Goal: Task Accomplishment & Management: Use online tool/utility

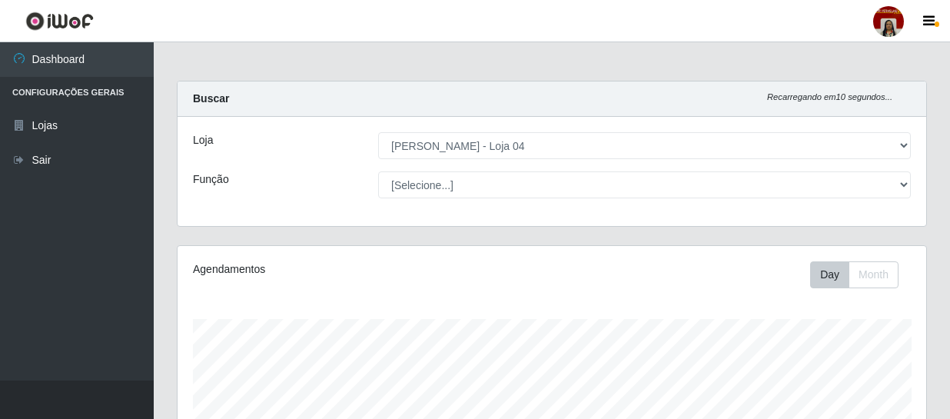
select select "251"
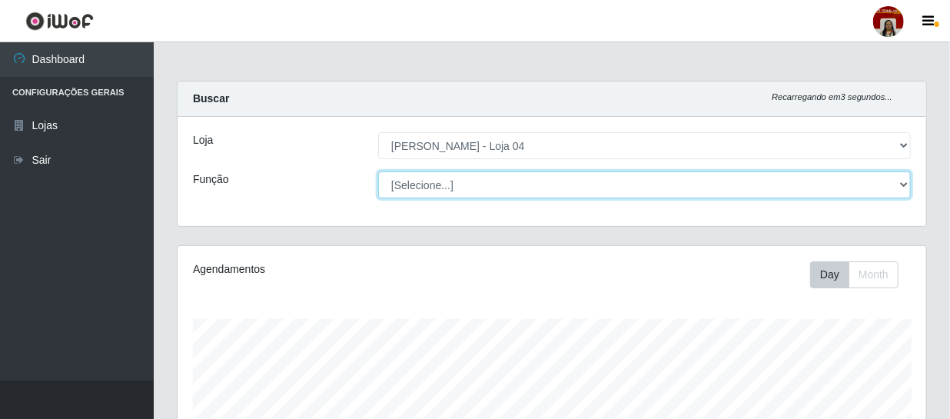
click at [904, 190] on select "[Selecione...] ASG ASG + ASG ++ Auxiliar de Depósito Auxiliar de Depósito + Aux…" at bounding box center [644, 184] width 533 height 27
click at [378, 171] on select "[Selecione...] ASG ASG + ASG ++ Auxiliar de Depósito Auxiliar de Depósito + Aux…" at bounding box center [644, 184] width 533 height 27
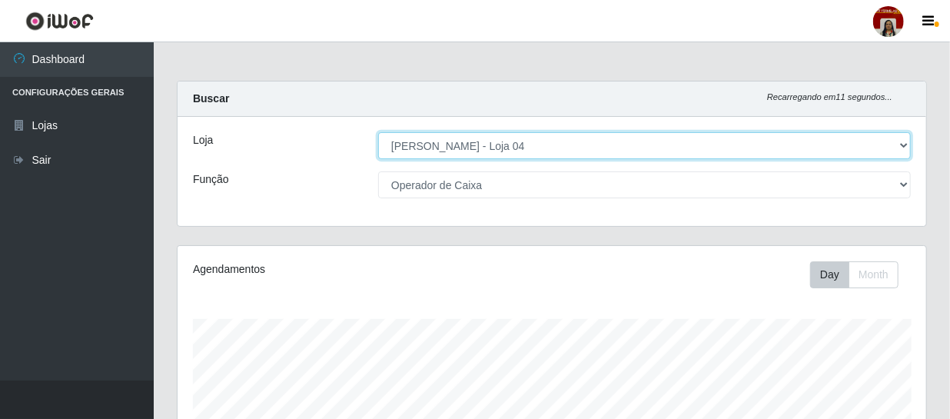
click at [906, 147] on select "[Selecione...] Mar Vermelho - Loja 04" at bounding box center [644, 145] width 533 height 27
click at [378, 132] on select "[Selecione...] Mar Vermelho - Loja 04" at bounding box center [644, 145] width 533 height 27
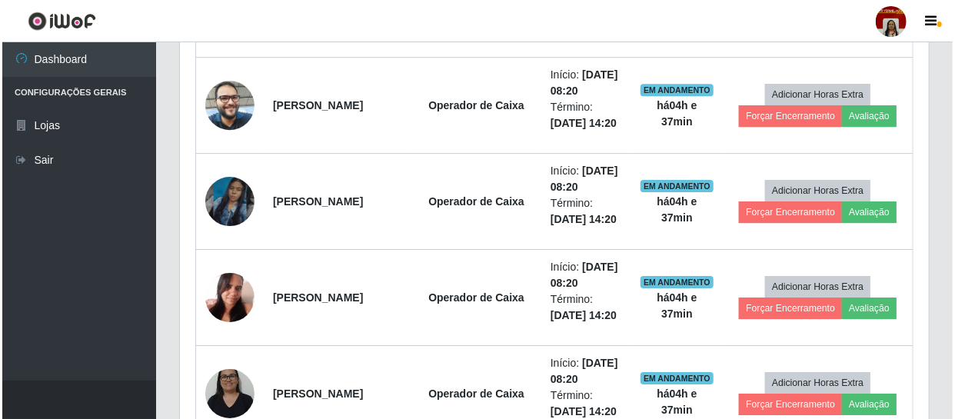
scroll to position [2166, 0]
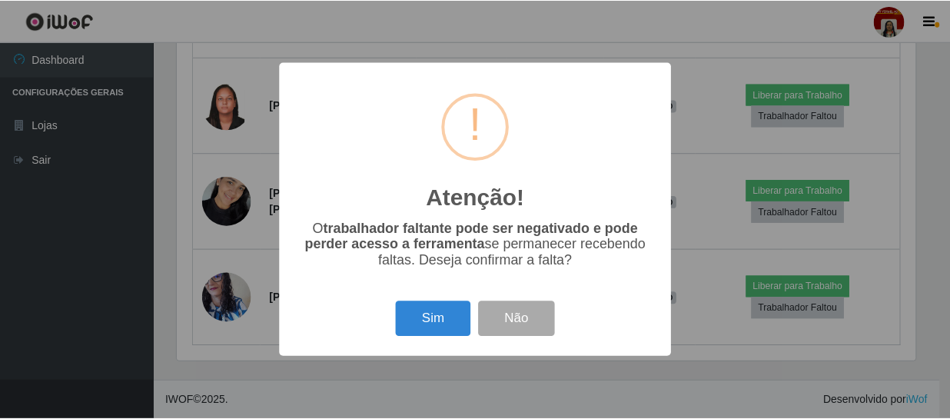
scroll to position [1287, 0]
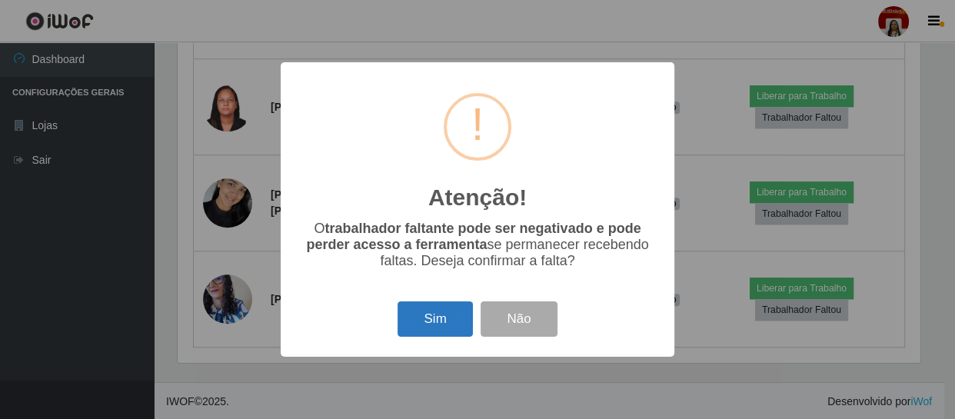
click at [431, 315] on button "Sim" at bounding box center [434, 319] width 75 height 36
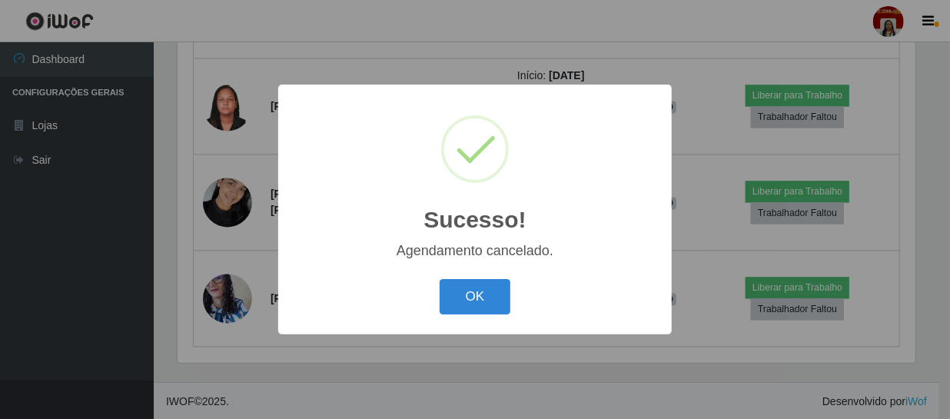
scroll to position [319, 742]
click at [463, 294] on button "OK" at bounding box center [477, 297] width 71 height 36
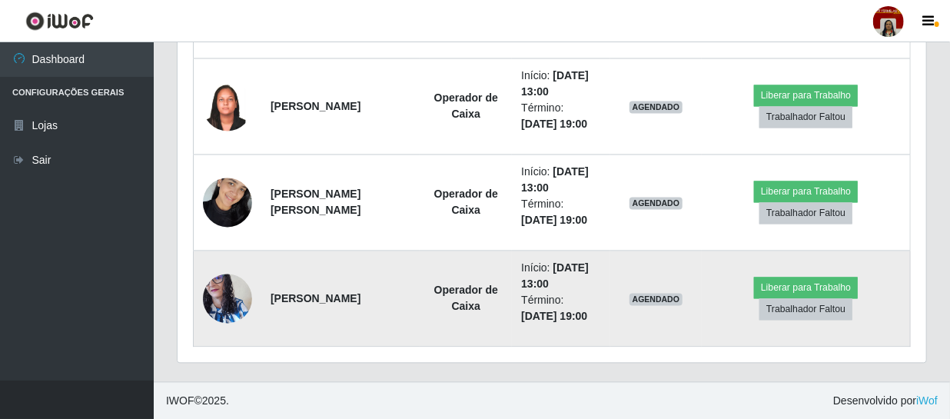
scroll to position [1191, 0]
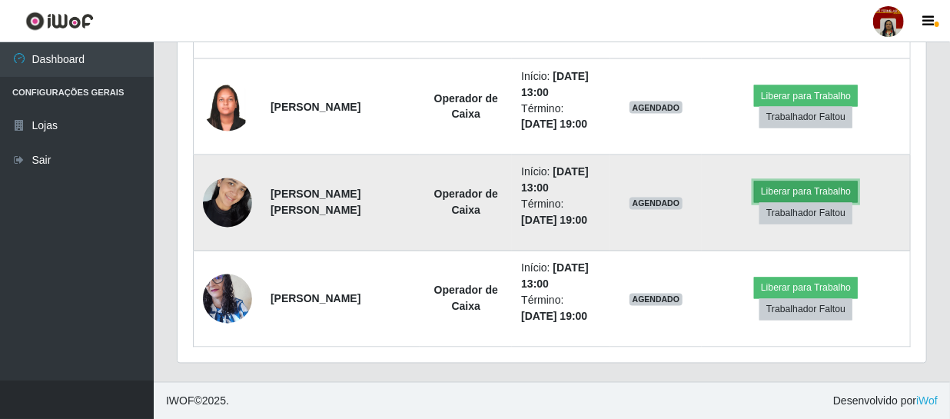
click at [835, 189] on button "Liberar para Trabalho" at bounding box center [806, 192] width 104 height 22
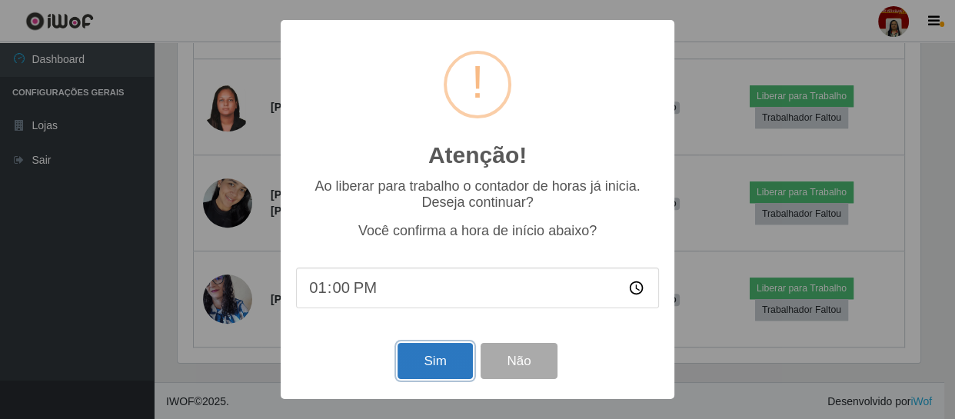
click at [420, 361] on button "Sim" at bounding box center [434, 361] width 75 height 36
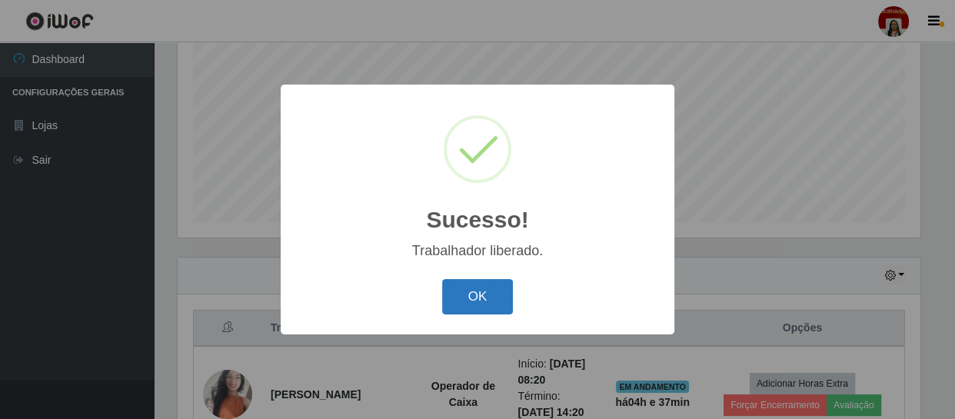
click at [461, 300] on button "OK" at bounding box center [477, 297] width 71 height 36
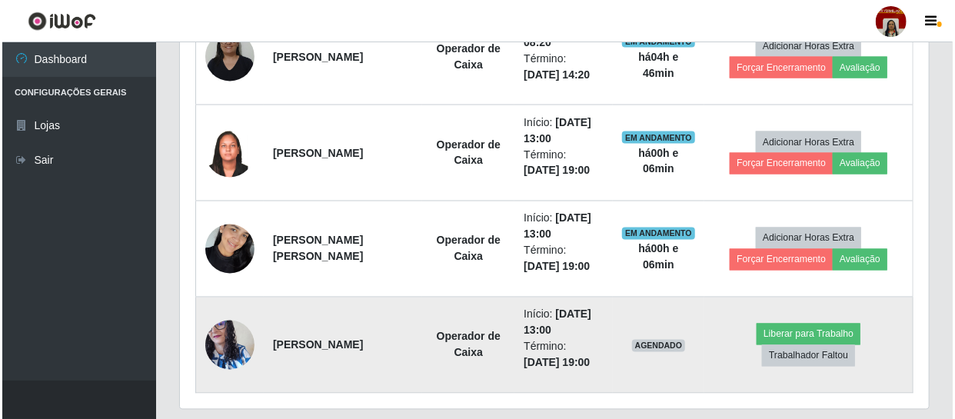
scroll to position [1121, 0]
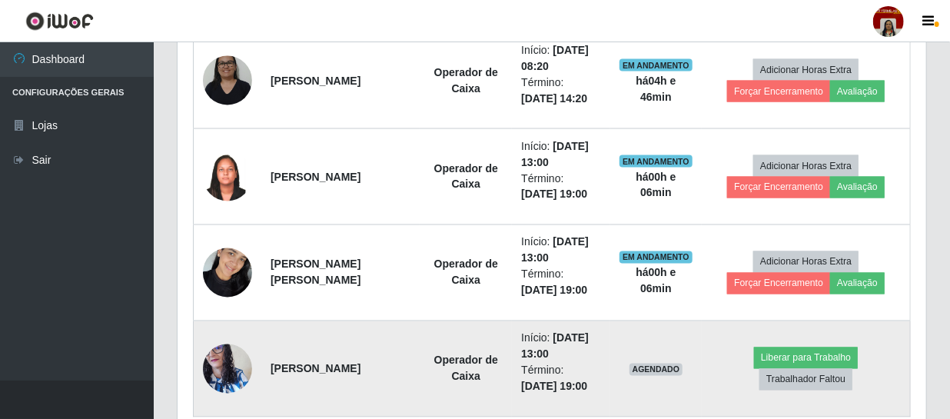
click at [229, 380] on img at bounding box center [227, 368] width 49 height 65
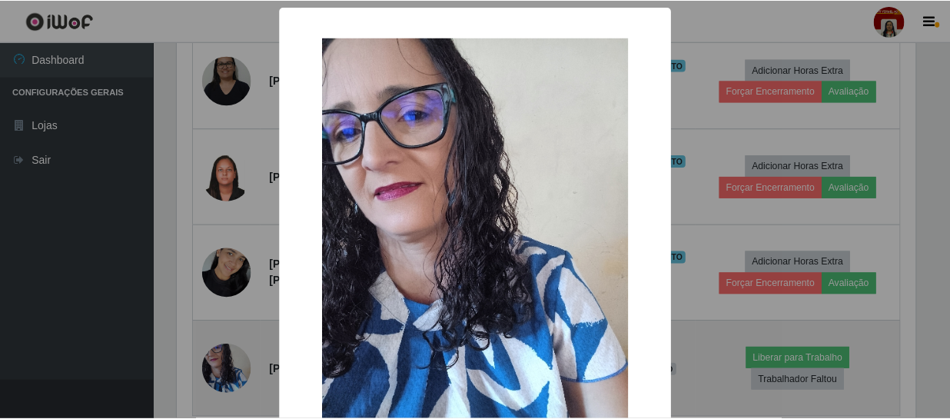
scroll to position [319, 742]
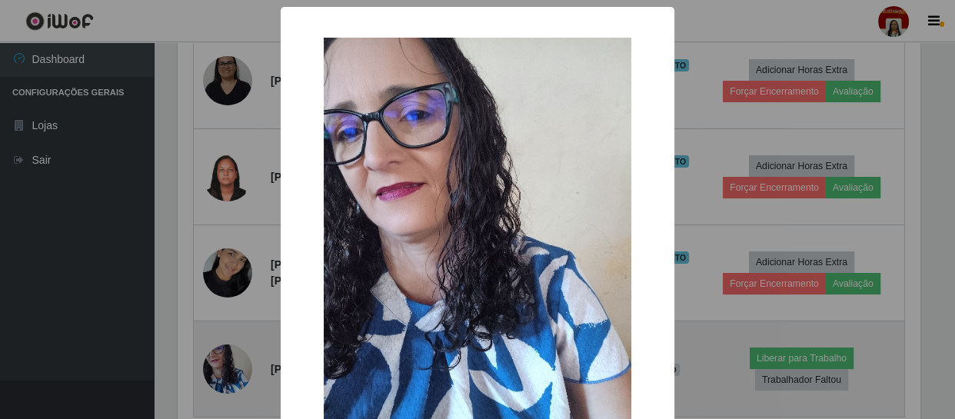
click at [229, 380] on div "× OK Cancel" at bounding box center [477, 209] width 955 height 419
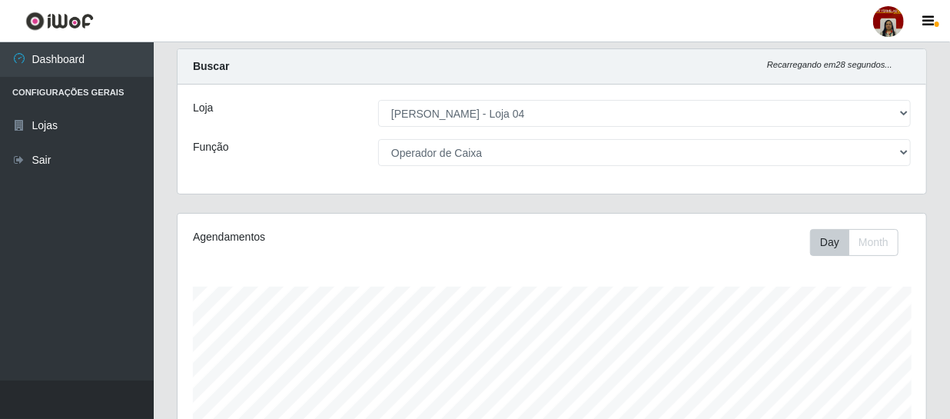
scroll to position [3, 0]
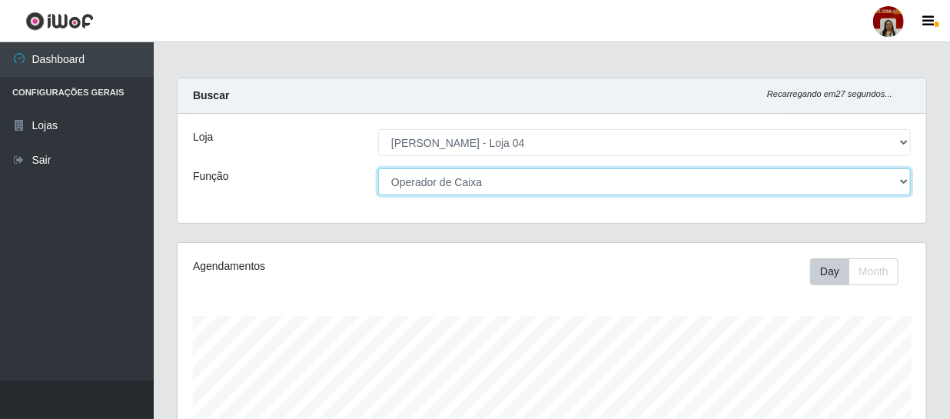
click at [488, 181] on select "[Selecione...] ASG ASG + ASG ++ Auxiliar de Depósito Auxiliar de Depósito + Aux…" at bounding box center [644, 181] width 533 height 27
click at [378, 168] on select "[Selecione...] ASG ASG + ASG ++ Auxiliar de Depósito Auxiliar de Depósito + Aux…" at bounding box center [644, 181] width 533 height 27
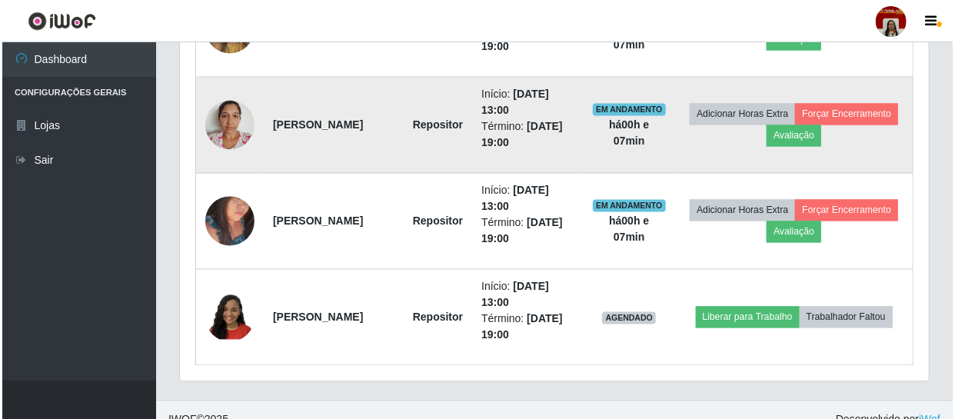
scroll to position [1287, 0]
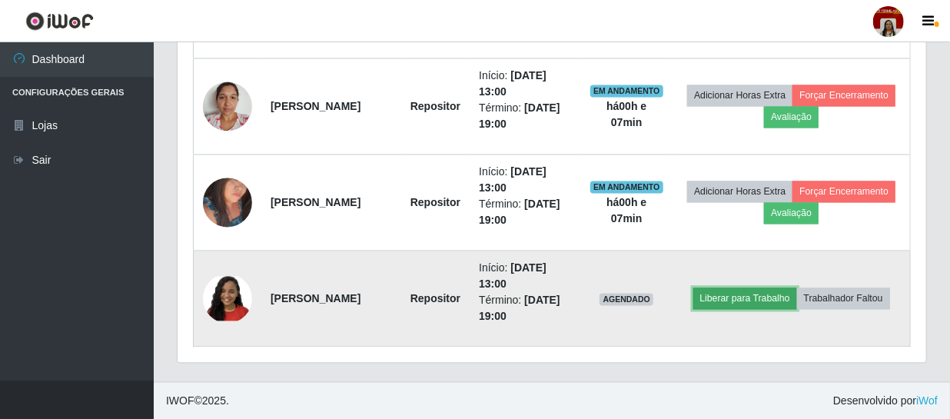
click at [719, 293] on button "Liberar para Trabalho" at bounding box center [745, 299] width 104 height 22
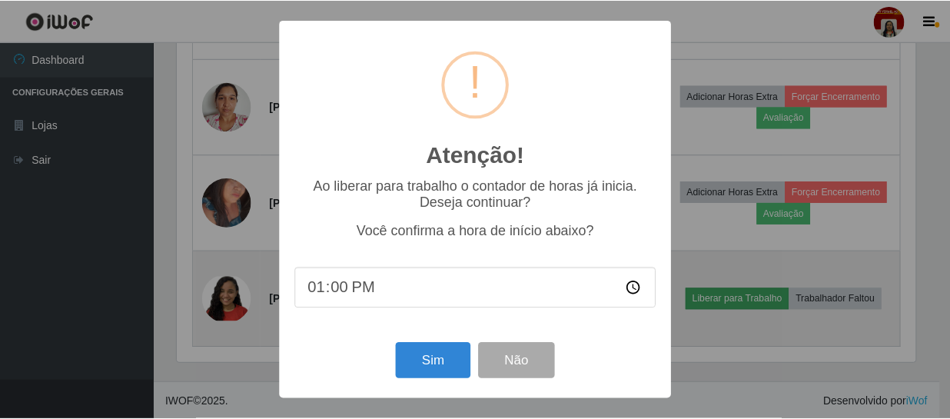
scroll to position [319, 742]
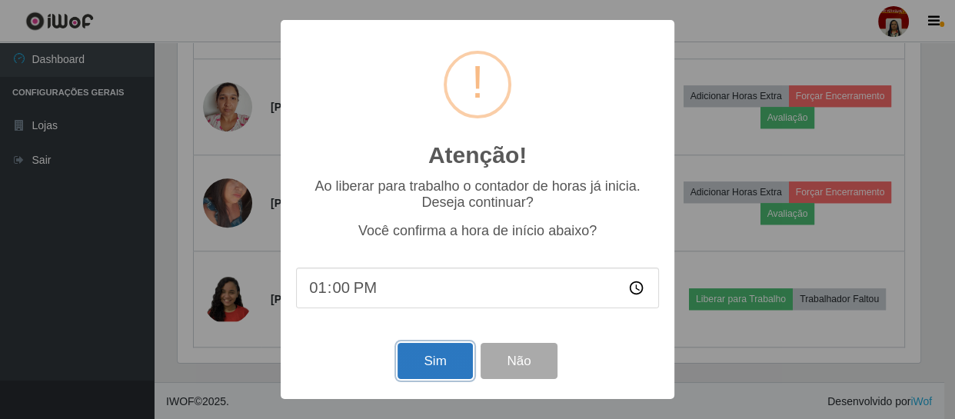
click at [415, 356] on button "Sim" at bounding box center [434, 361] width 75 height 36
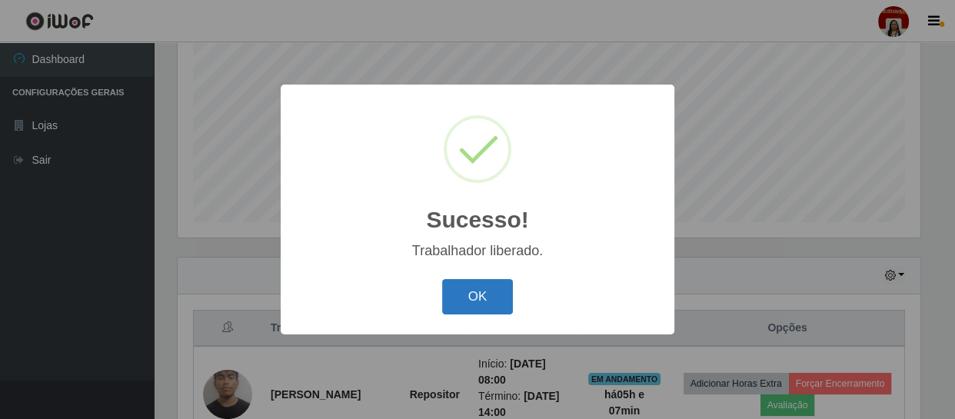
click at [481, 304] on button "OK" at bounding box center [477, 297] width 71 height 36
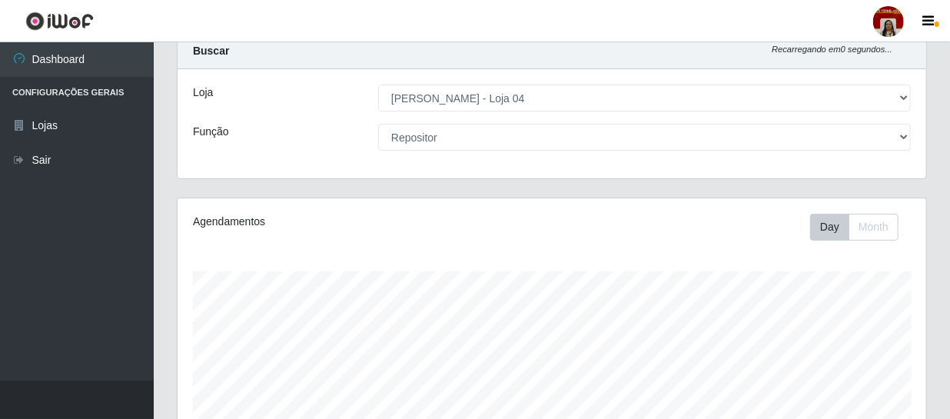
scroll to position [0, 0]
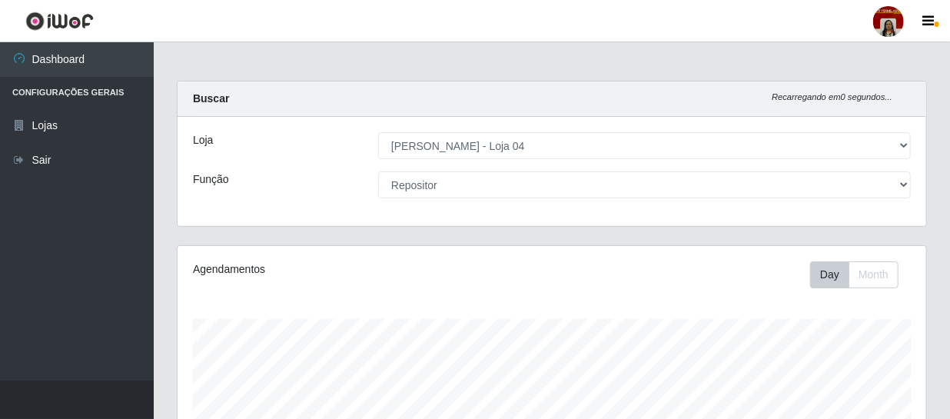
click at [548, 170] on div "Loja [Selecione...] Mar Vermelho - Loja 04 Função [Selecione...] ASG ASG + ASG …" at bounding box center [552, 171] width 749 height 109
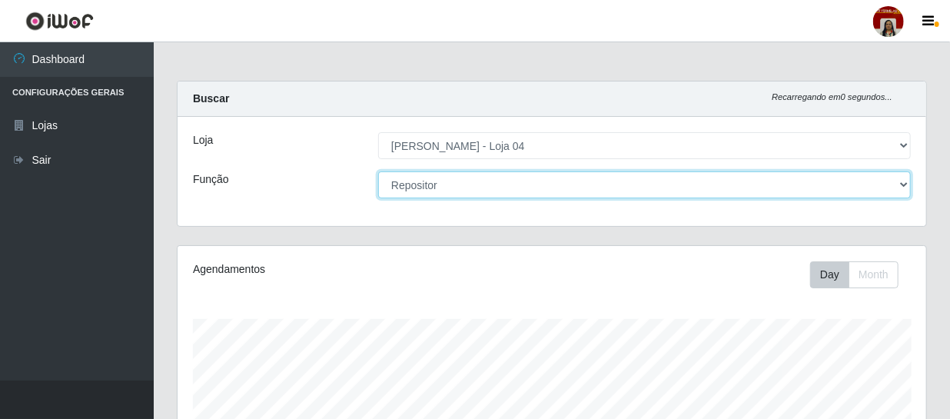
click at [533, 197] on select "[Selecione...] ASG ASG + ASG ++ Auxiliar de Depósito Auxiliar de Depósito + Aux…" at bounding box center [644, 184] width 533 height 27
select select "22"
click at [378, 171] on select "[Selecione...] ASG ASG + ASG ++ Auxiliar de Depósito Auxiliar de Depósito + Aux…" at bounding box center [644, 184] width 533 height 27
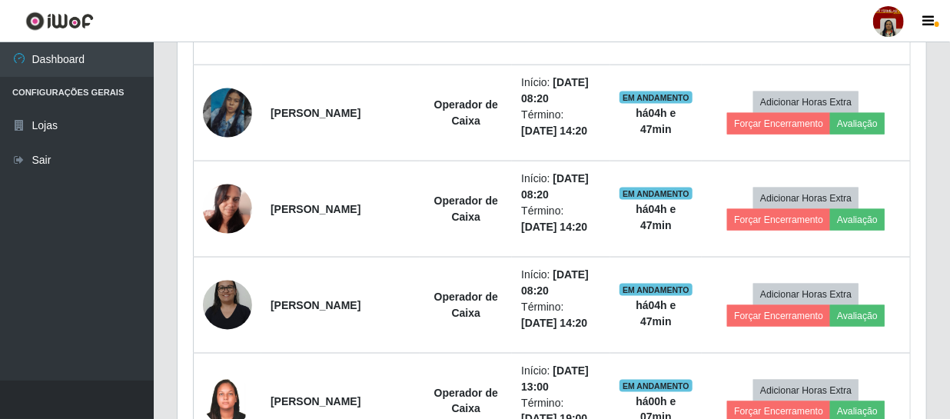
scroll to position [1166, 0]
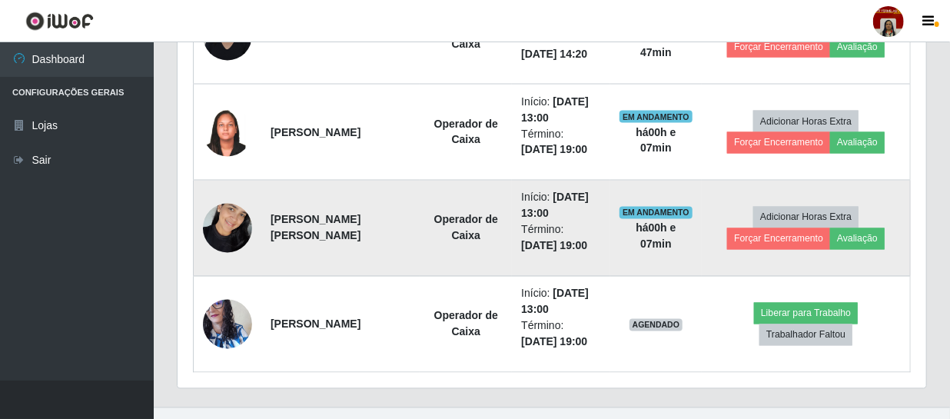
click at [223, 223] on img at bounding box center [227, 227] width 49 height 65
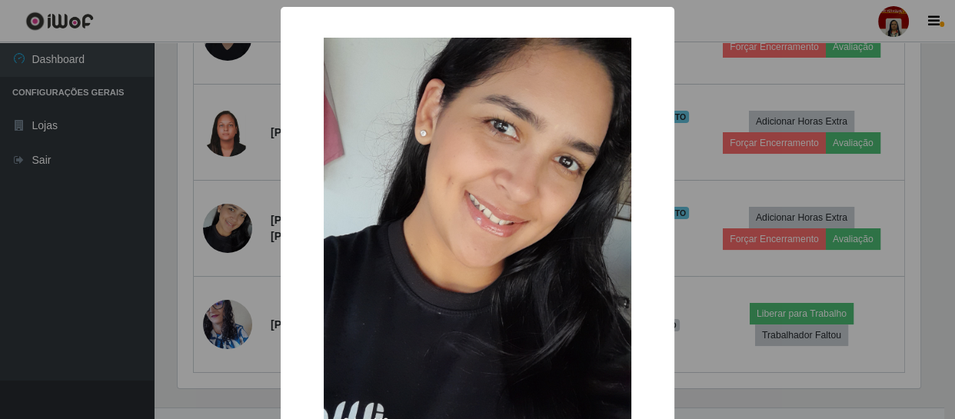
click at [99, 229] on div "× OK Cancel" at bounding box center [477, 209] width 955 height 419
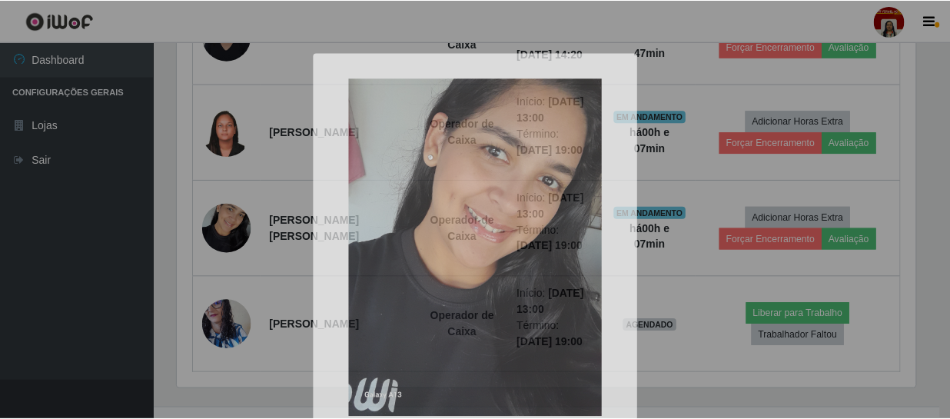
scroll to position [319, 749]
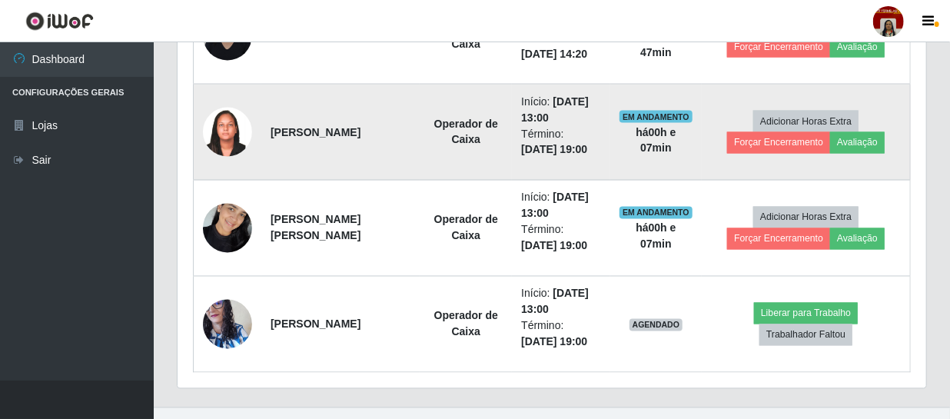
click at [210, 126] on img at bounding box center [227, 132] width 49 height 82
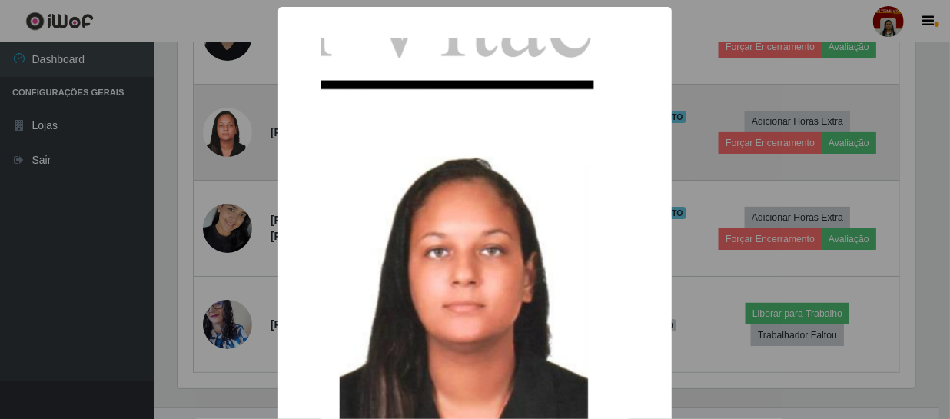
scroll to position [319, 742]
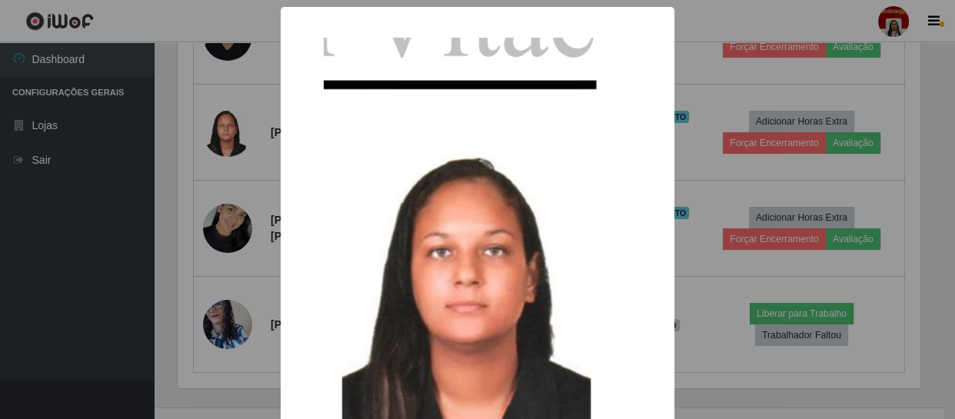
click at [135, 144] on div "× OK Cancel" at bounding box center [477, 209] width 955 height 419
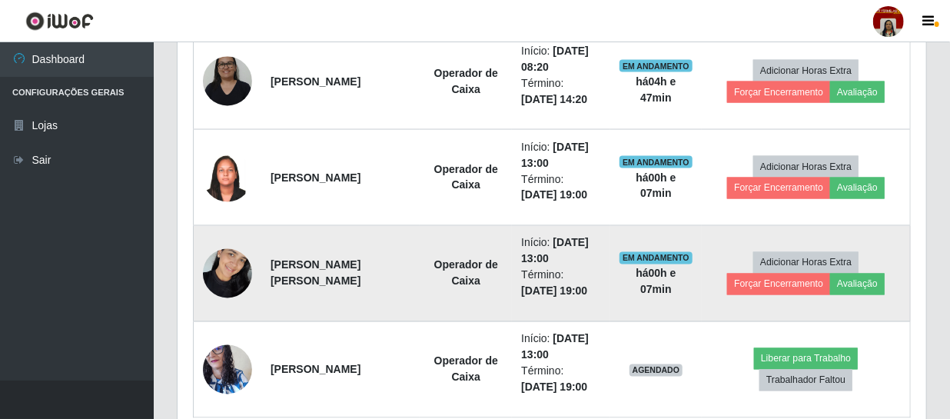
scroll to position [1121, 0]
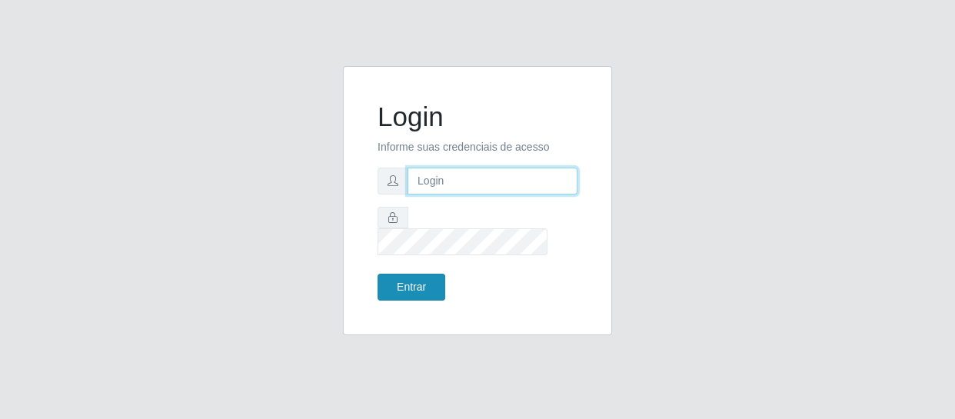
type input "[EMAIL_ADDRESS][DOMAIN_NAME]"
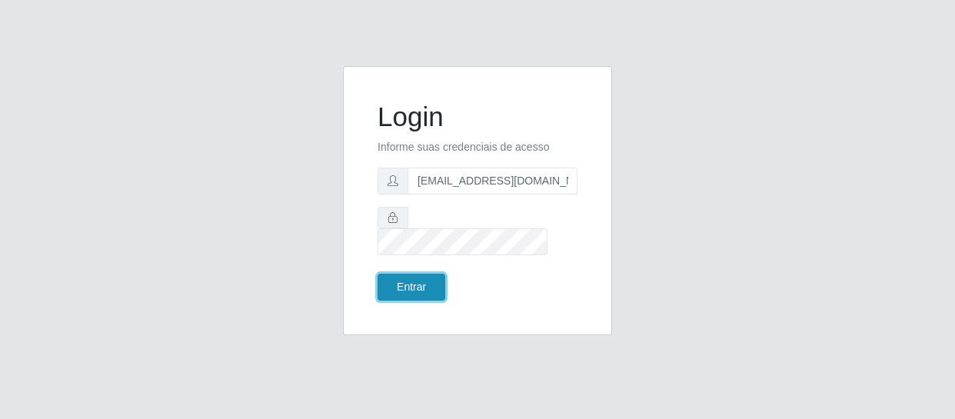
click at [393, 278] on button "Entrar" at bounding box center [411, 287] width 68 height 27
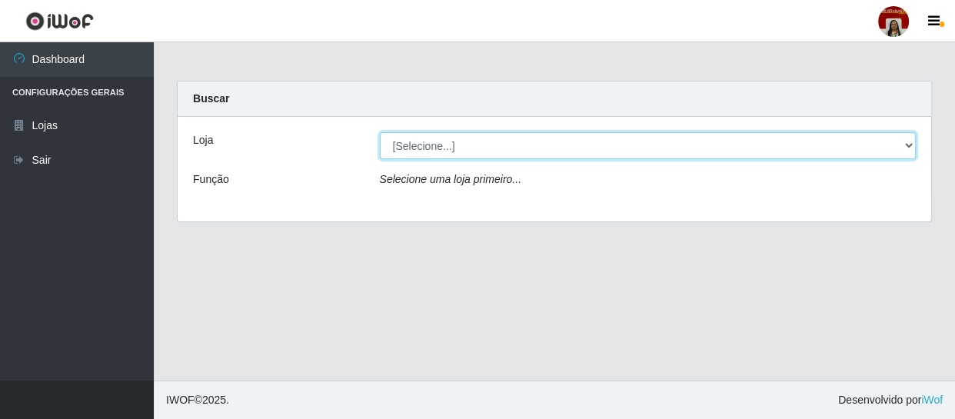
click at [906, 145] on select "[Selecione...] Mar Vermelho - Loja 04" at bounding box center [648, 145] width 536 height 27
select select "251"
click at [380, 132] on select "[Selecione...] Mar Vermelho - Loja 04" at bounding box center [648, 145] width 536 height 27
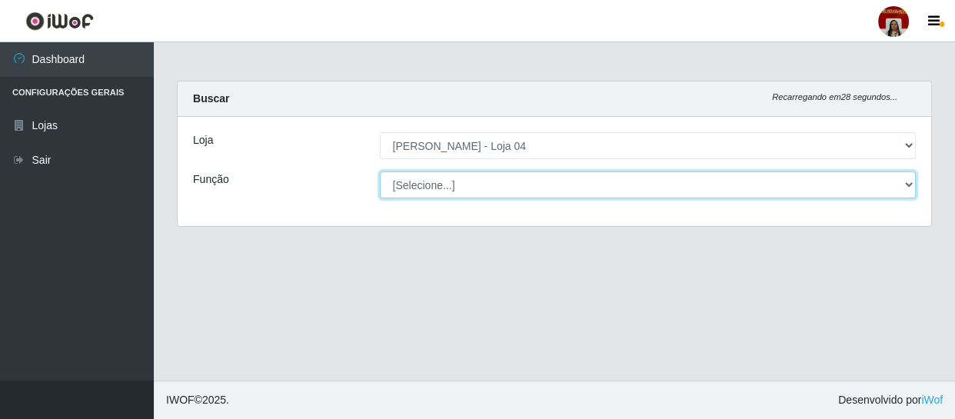
click at [908, 184] on select "[Selecione...] ASG ASG + ASG ++ Auxiliar de Depósito Auxiliar de Depósito + Aux…" at bounding box center [648, 184] width 536 height 27
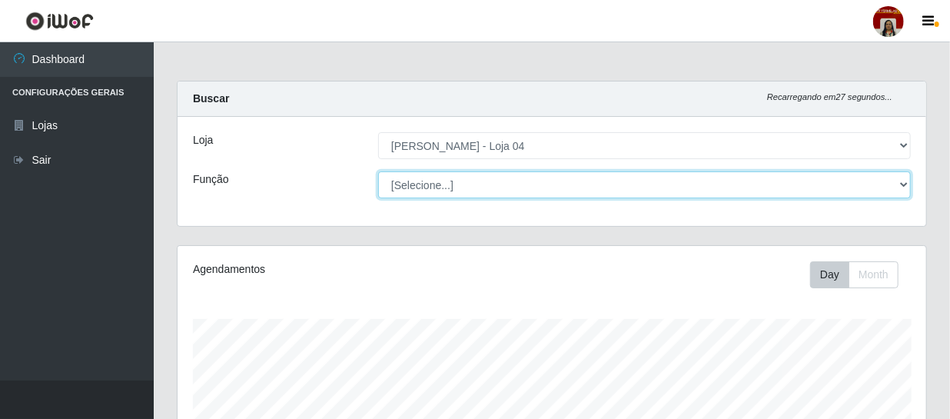
scroll to position [319, 749]
select select "22"
click at [378, 171] on select "[Selecione...] ASG ASG + ASG ++ Auxiliar de Depósito Auxiliar de Depósito + Aux…" at bounding box center [644, 184] width 533 height 27
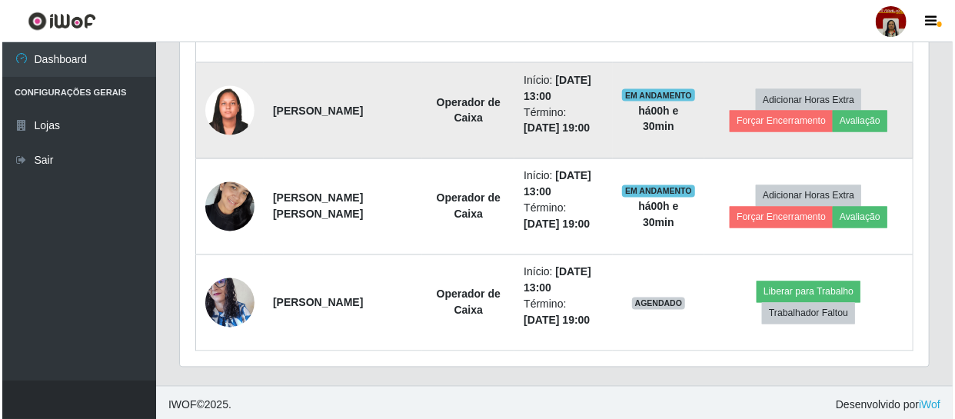
scroll to position [1191, 0]
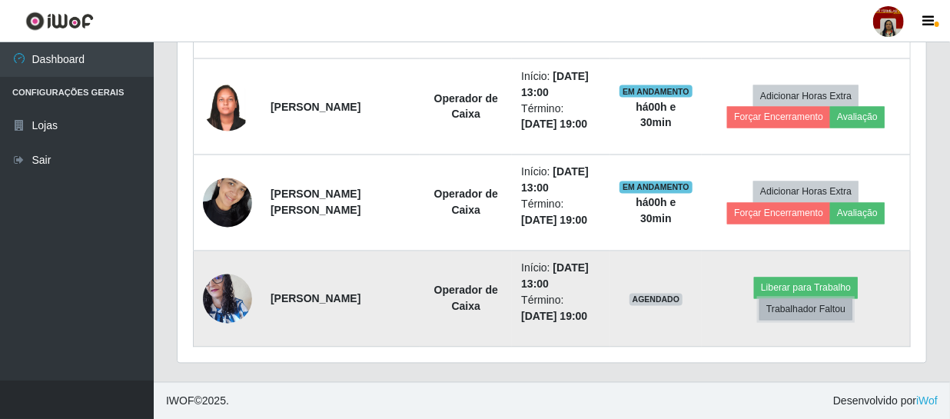
click at [808, 309] on button "Trabalhador Faltou" at bounding box center [805, 310] width 93 height 22
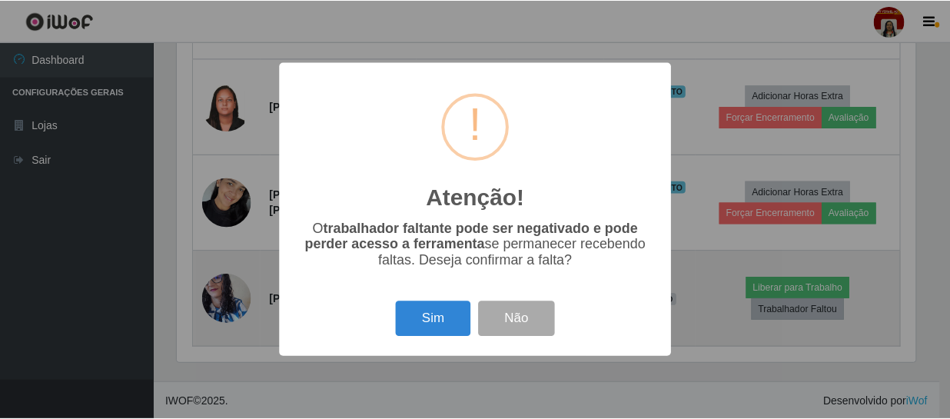
scroll to position [319, 742]
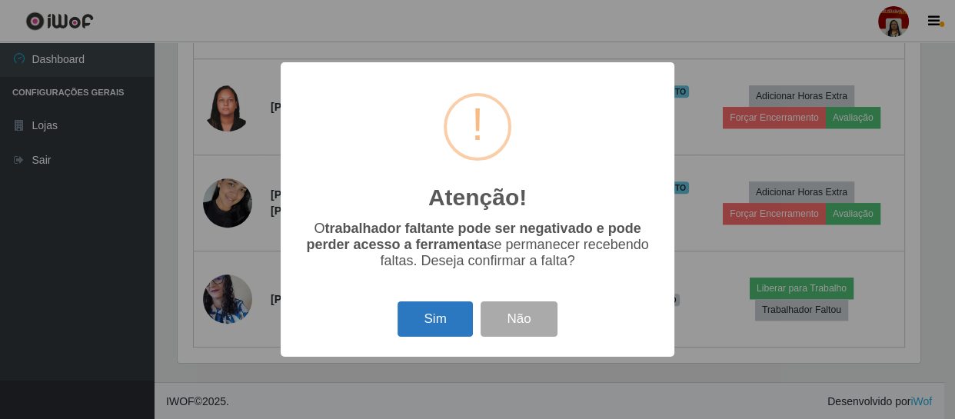
click at [438, 315] on button "Sim" at bounding box center [434, 319] width 75 height 36
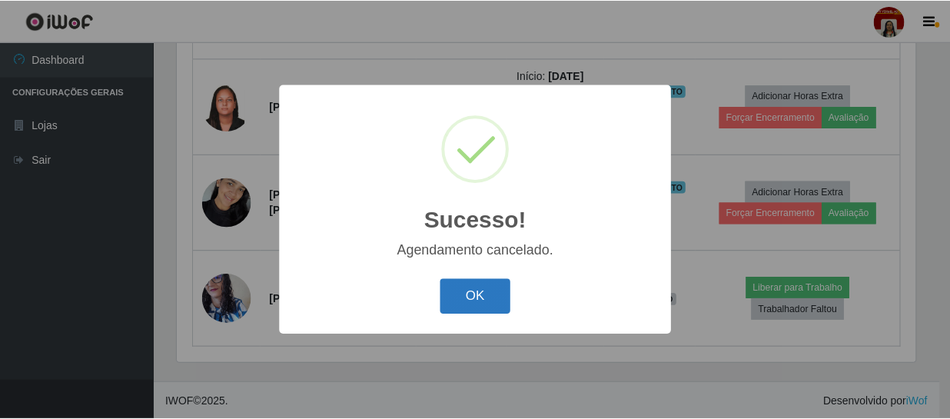
scroll to position [1095, 0]
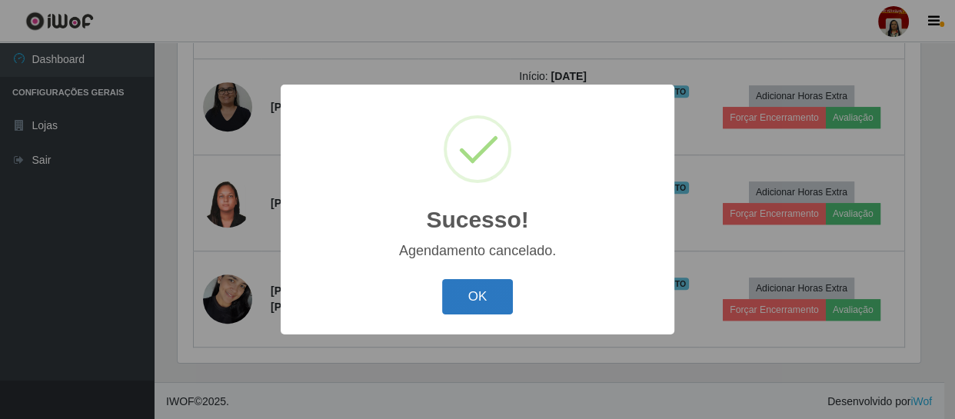
click at [469, 300] on button "OK" at bounding box center [477, 297] width 71 height 36
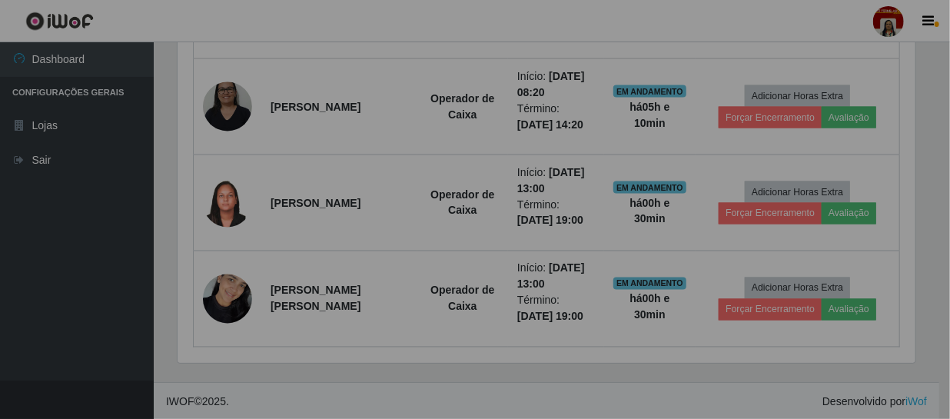
scroll to position [319, 749]
